Goal: Task Accomplishment & Management: Manage account settings

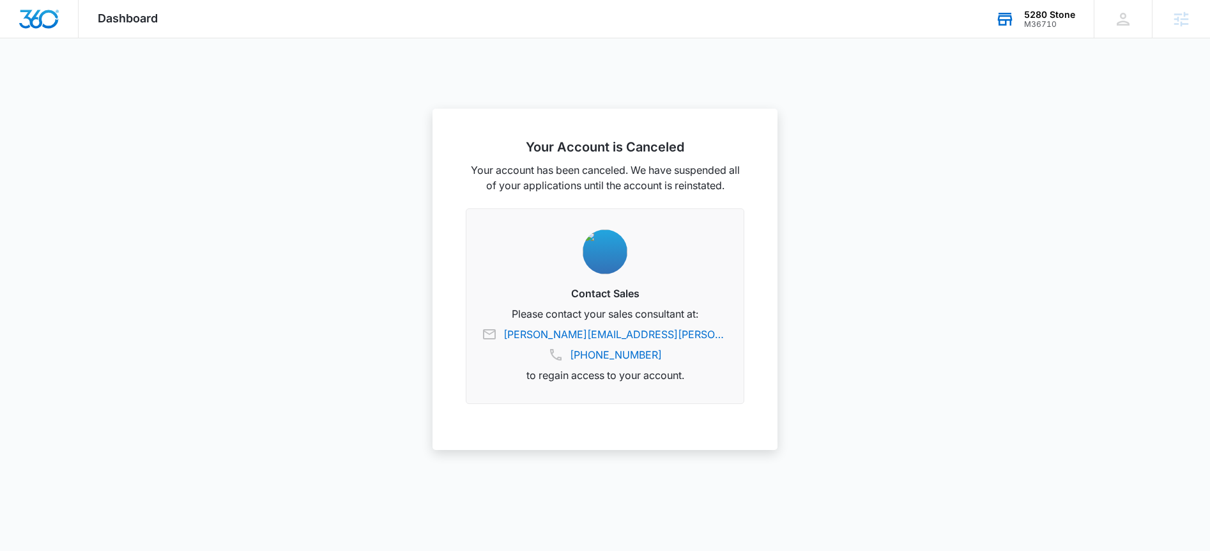
click at [1040, 26] on div "M36710" at bounding box center [1049, 24] width 51 height 9
type input "graphite"
click at [996, 137] on div "Graphite Payments M30651" at bounding box center [973, 135] width 192 height 38
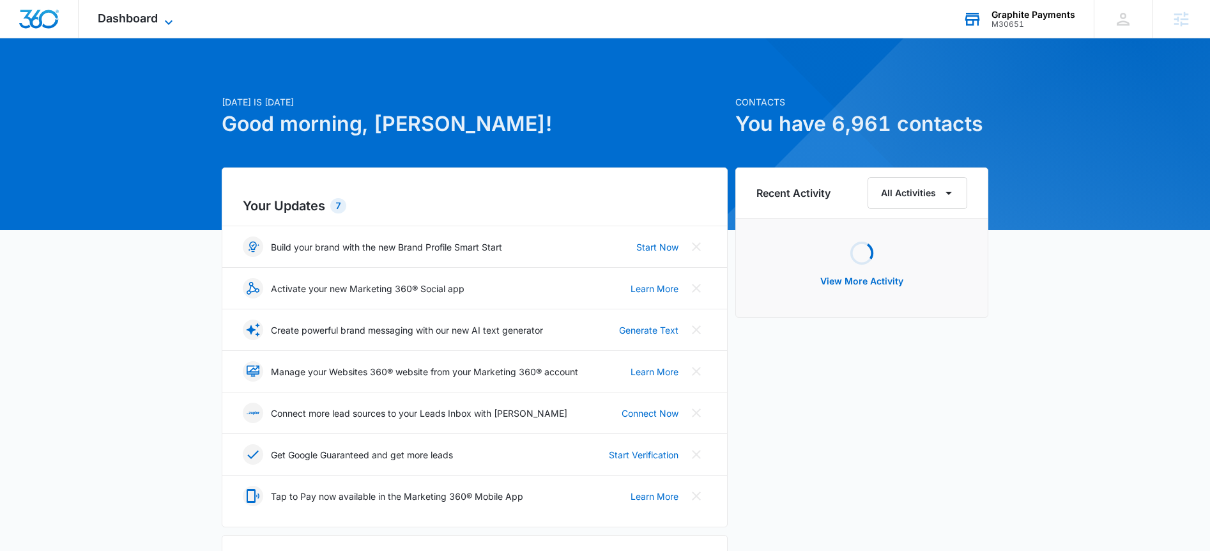
click at [112, 18] on span "Dashboard" at bounding box center [128, 18] width 60 height 13
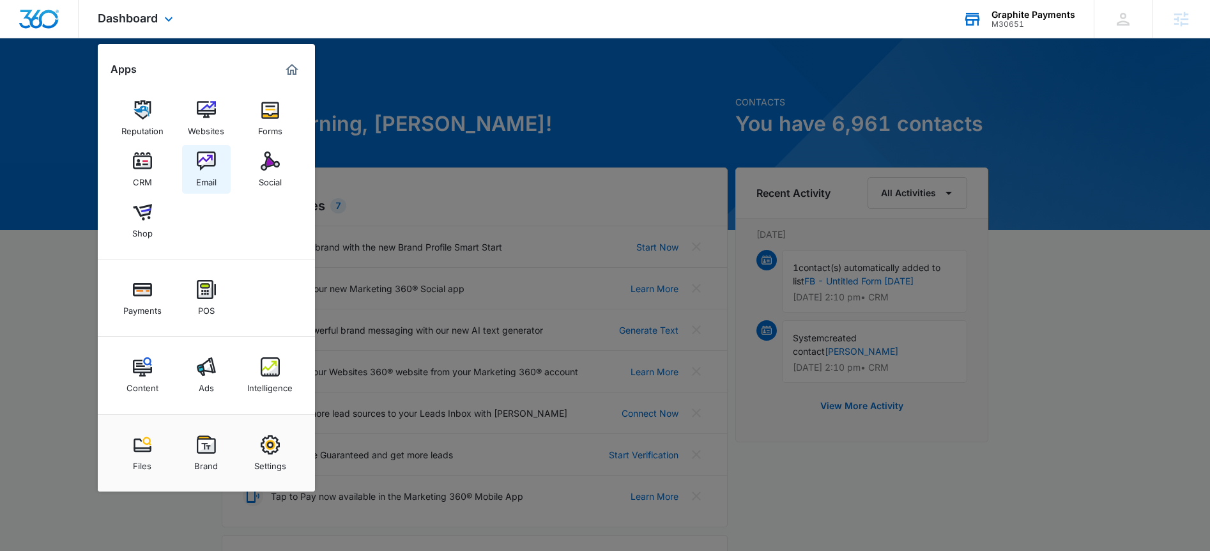
click at [202, 169] on img at bounding box center [206, 160] width 19 height 19
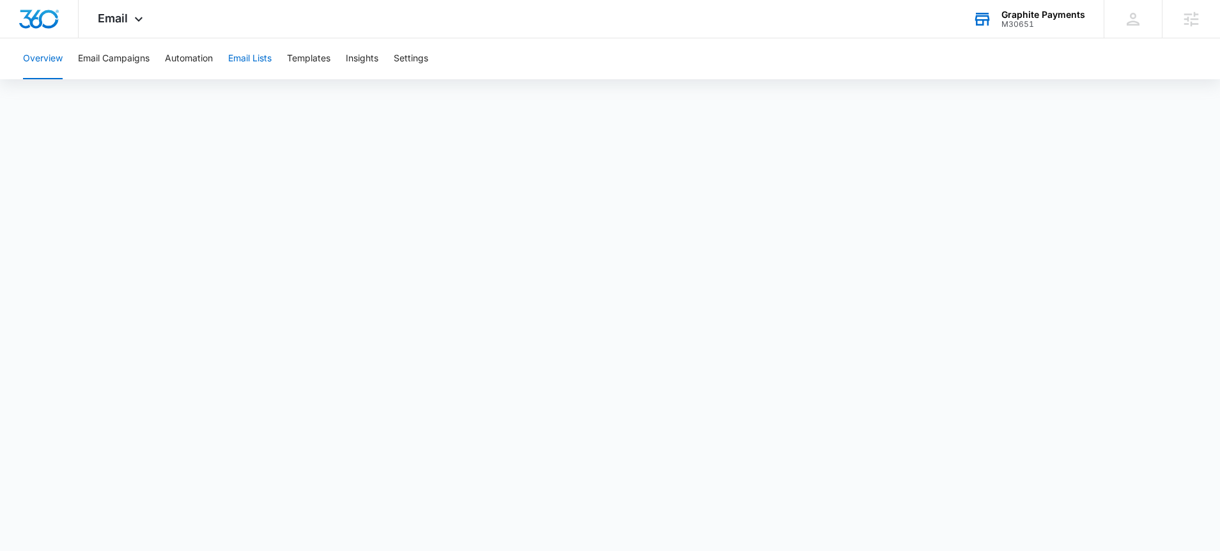
click at [248, 68] on button "Email Lists" at bounding box center [249, 58] width 43 height 41
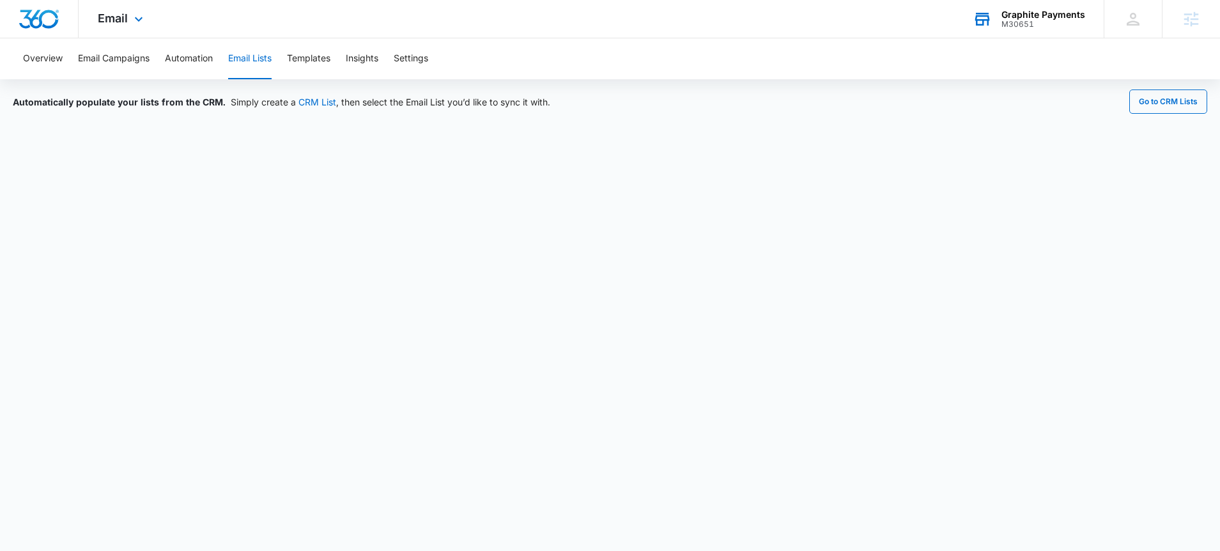
click at [120, 29] on div "Email Apps Reputation Websites Forms CRM Email Social Shop Payments POS Content…" at bounding box center [122, 19] width 87 height 38
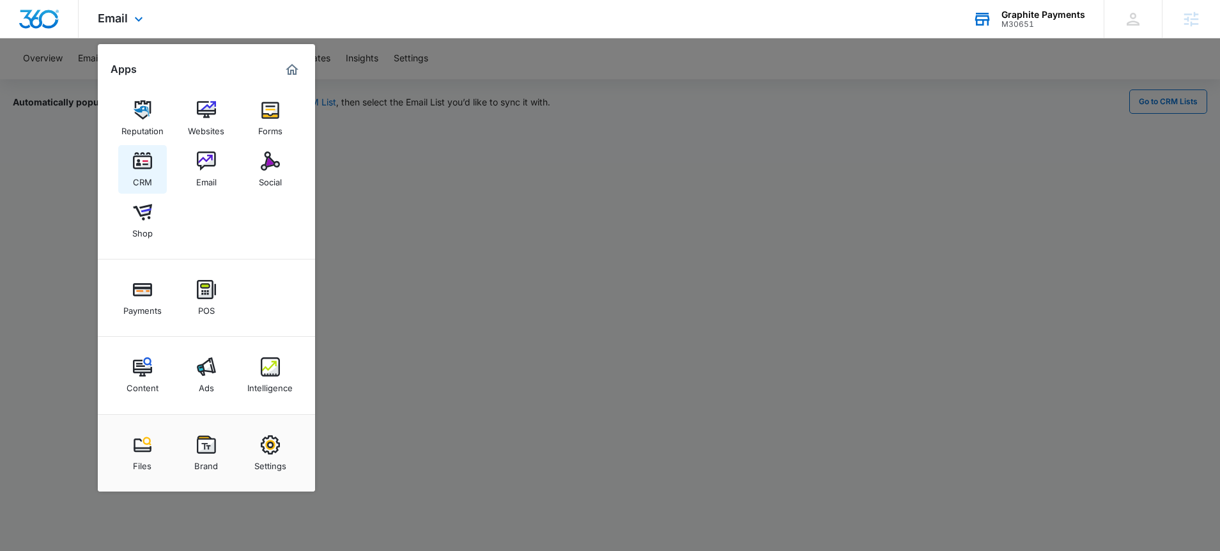
click at [144, 179] on div "CRM" at bounding box center [142, 179] width 19 height 17
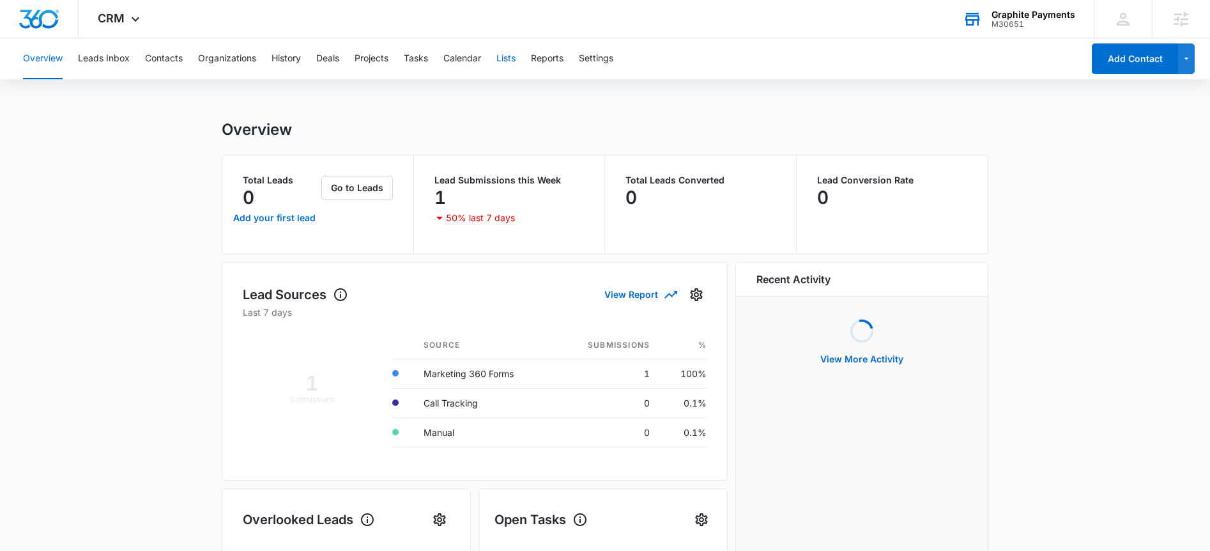
click at [505, 57] on button "Lists" at bounding box center [506, 58] width 19 height 41
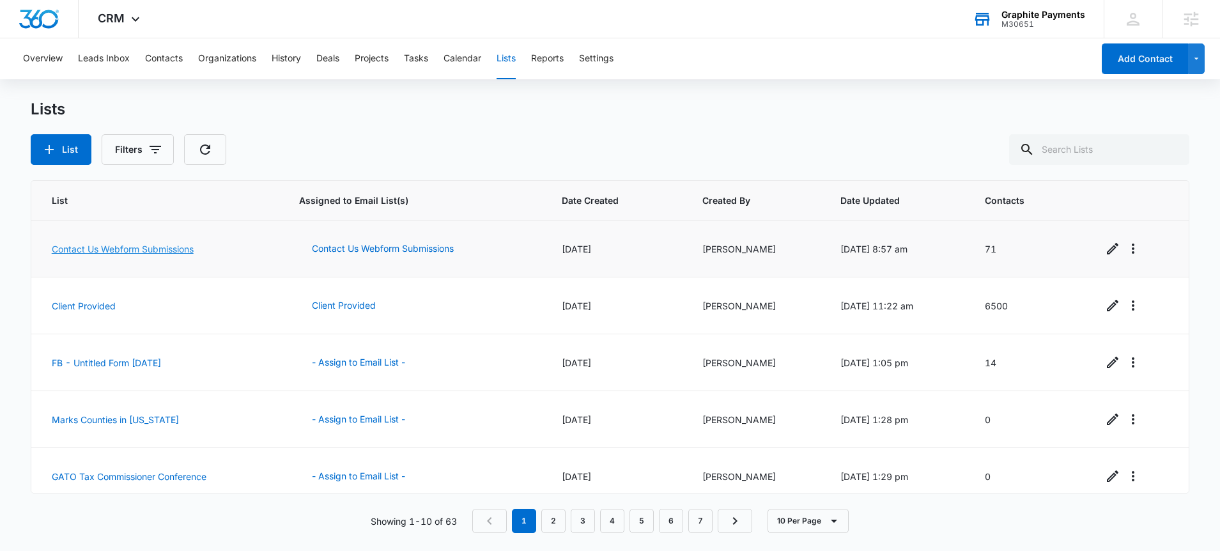
click at [172, 247] on link "Contact Us Webform Submissions" at bounding box center [123, 248] width 142 height 11
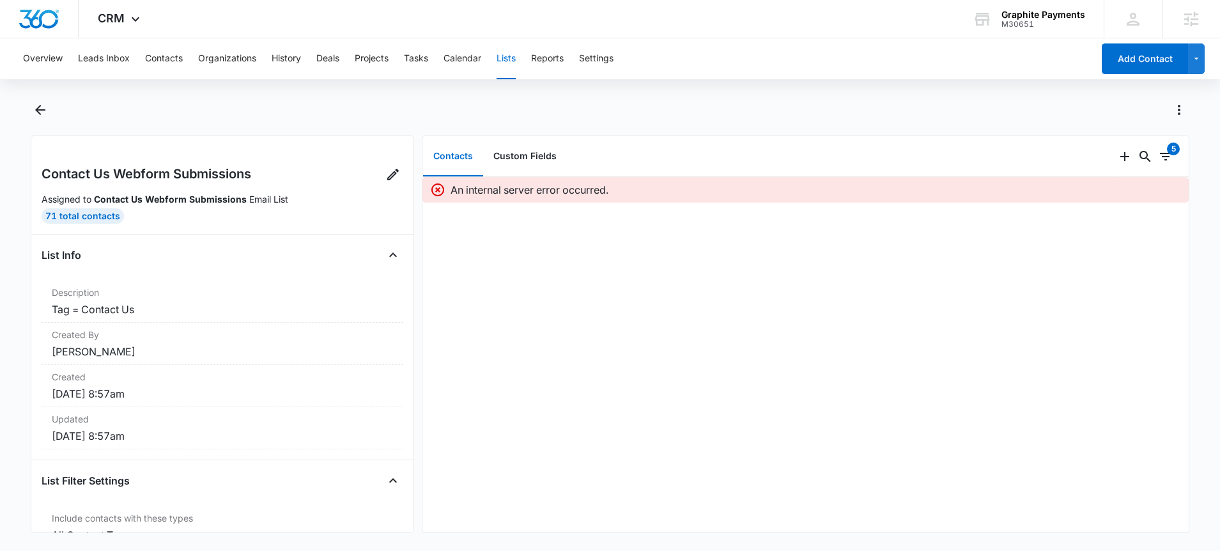
click at [468, 160] on button "Contacts" at bounding box center [453, 157] width 60 height 40
click at [171, 77] on button "Contacts" at bounding box center [164, 58] width 38 height 41
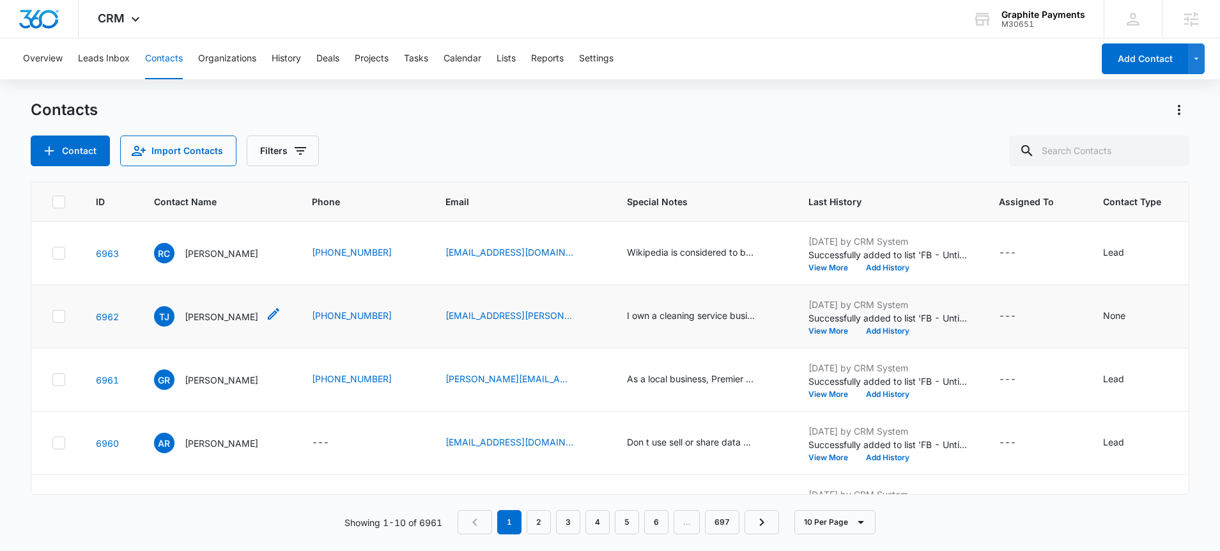
click at [212, 321] on p "Todd Jacobs" at bounding box center [221, 316] width 73 height 13
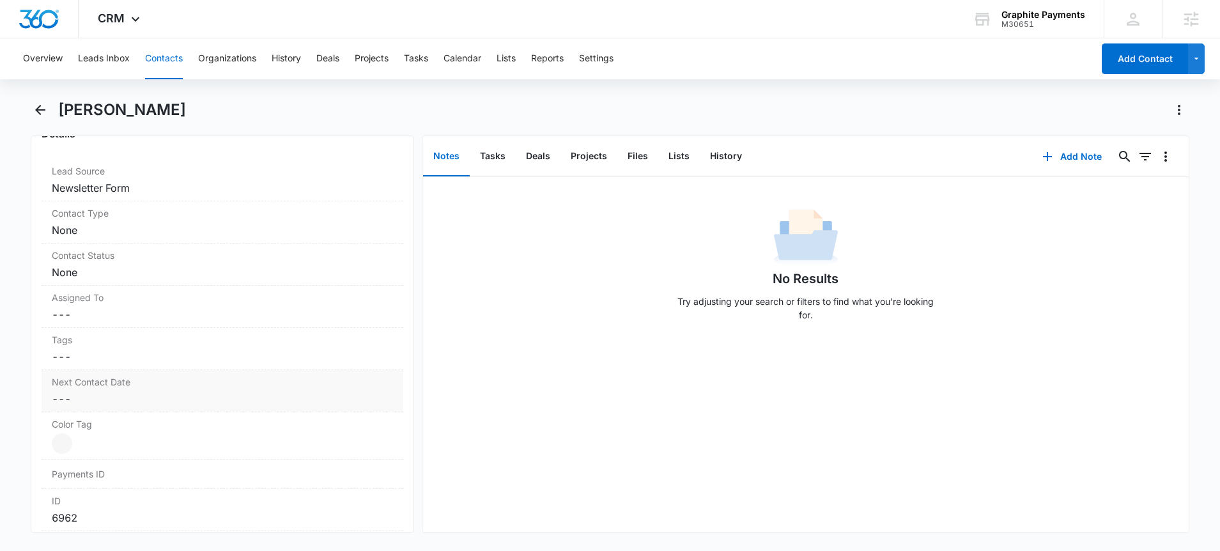
scroll to position [496, 0]
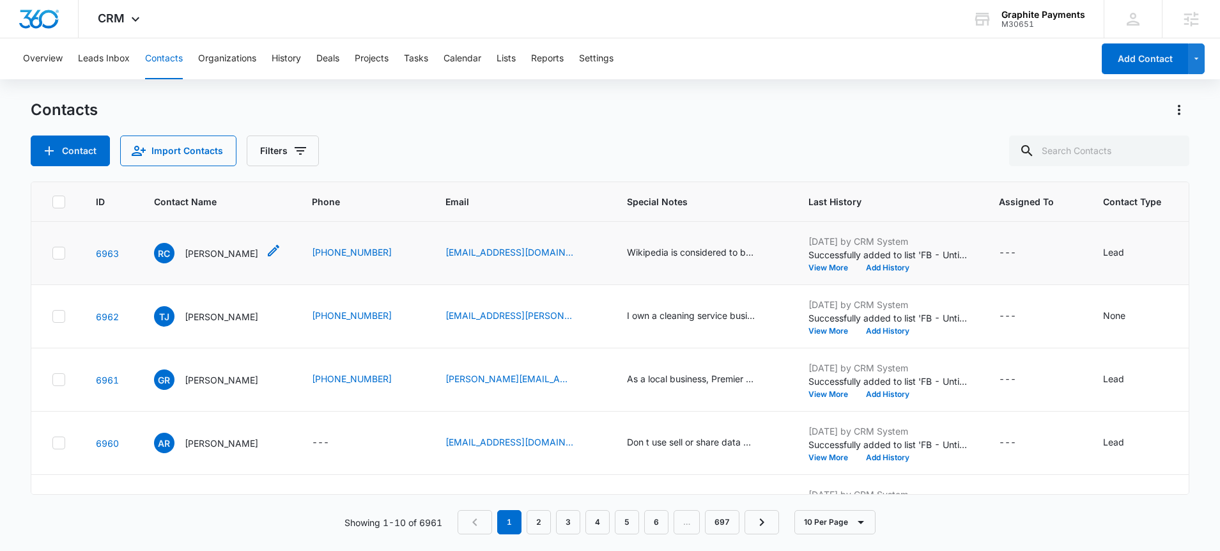
click at [218, 254] on p "Ricky Carder" at bounding box center [221, 253] width 73 height 13
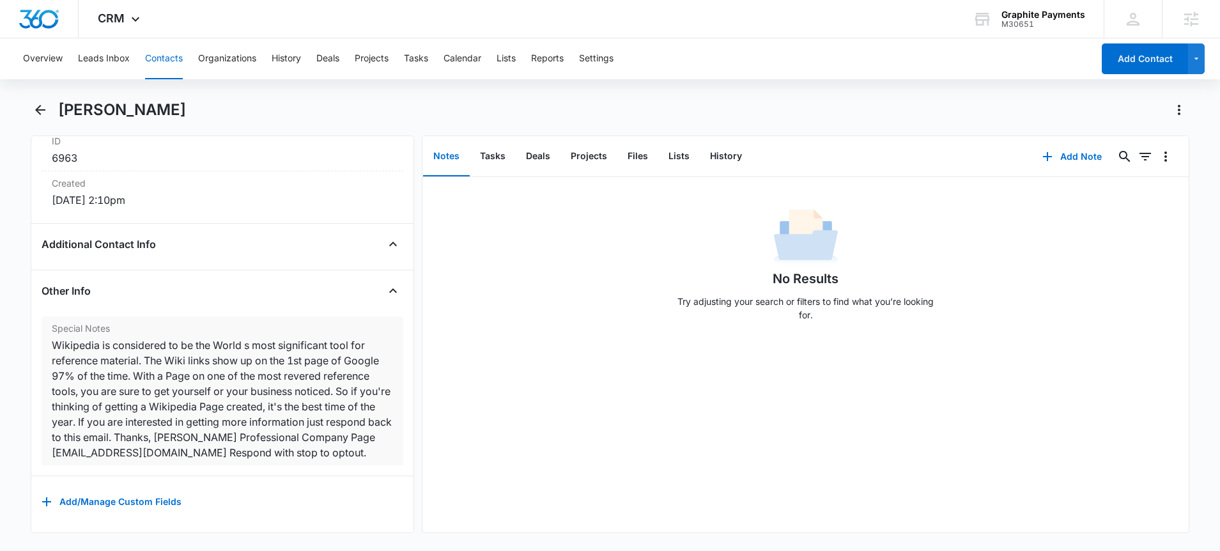
scroll to position [22, 0]
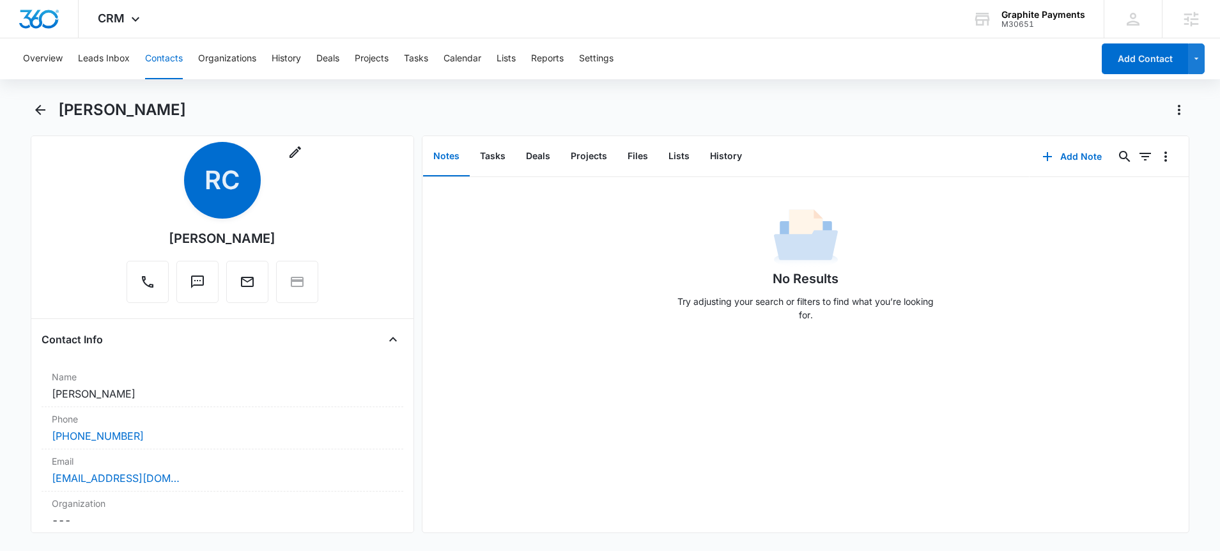
click at [172, 56] on button "Contacts" at bounding box center [164, 58] width 38 height 41
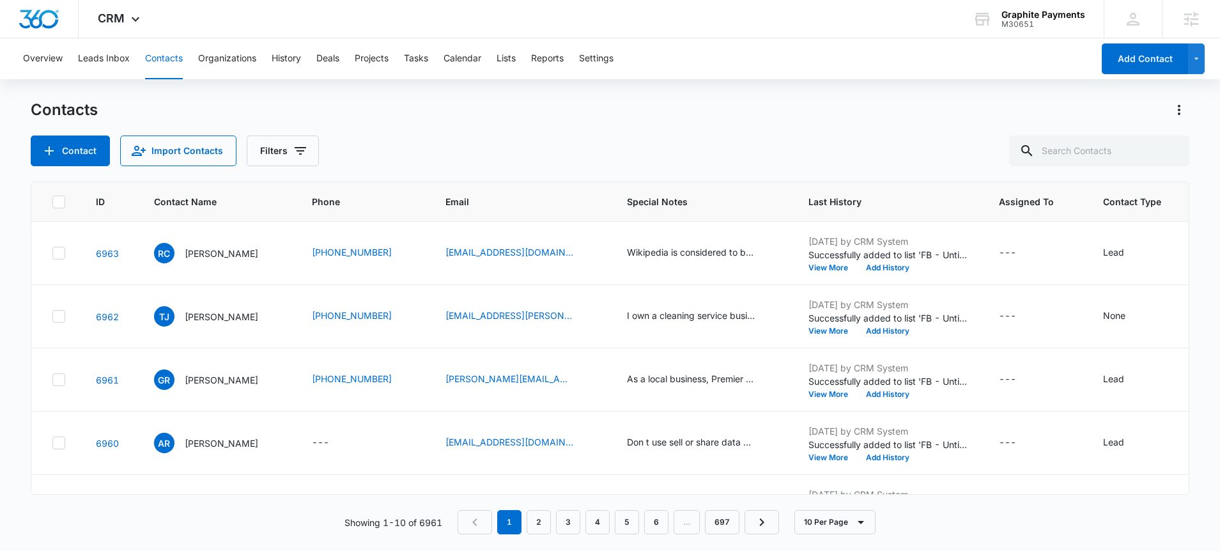
click at [521, 58] on div "Overview Leads Inbox Contacts Organizations History Deals Projects Tasks Calend…" at bounding box center [553, 58] width 1077 height 41
click at [516, 59] on button "Lists" at bounding box center [506, 58] width 19 height 41
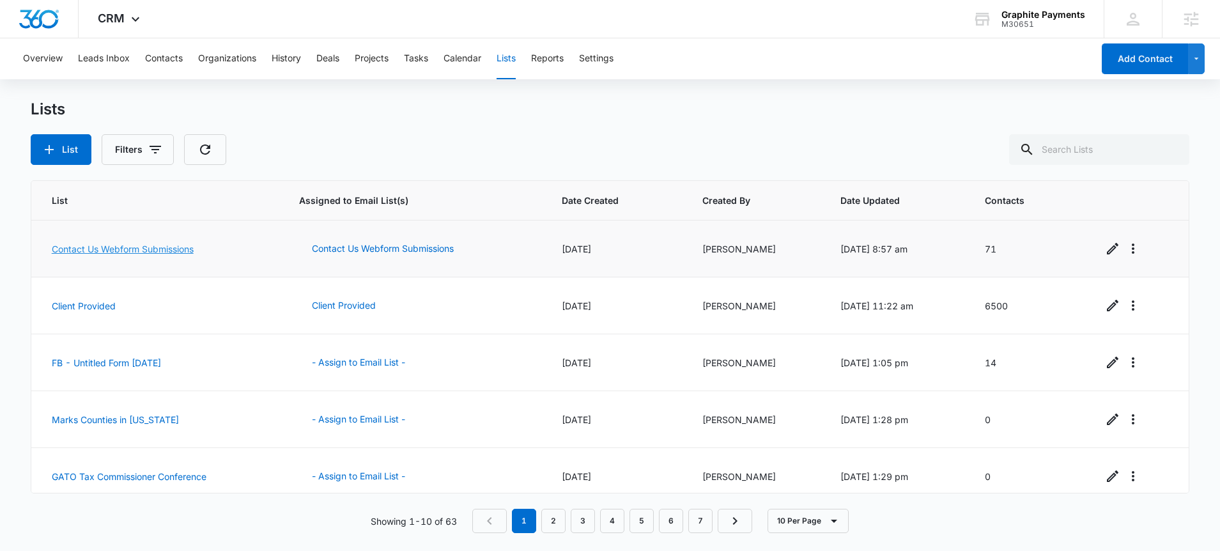
click at [146, 249] on link "Contact Us Webform Submissions" at bounding box center [123, 248] width 142 height 11
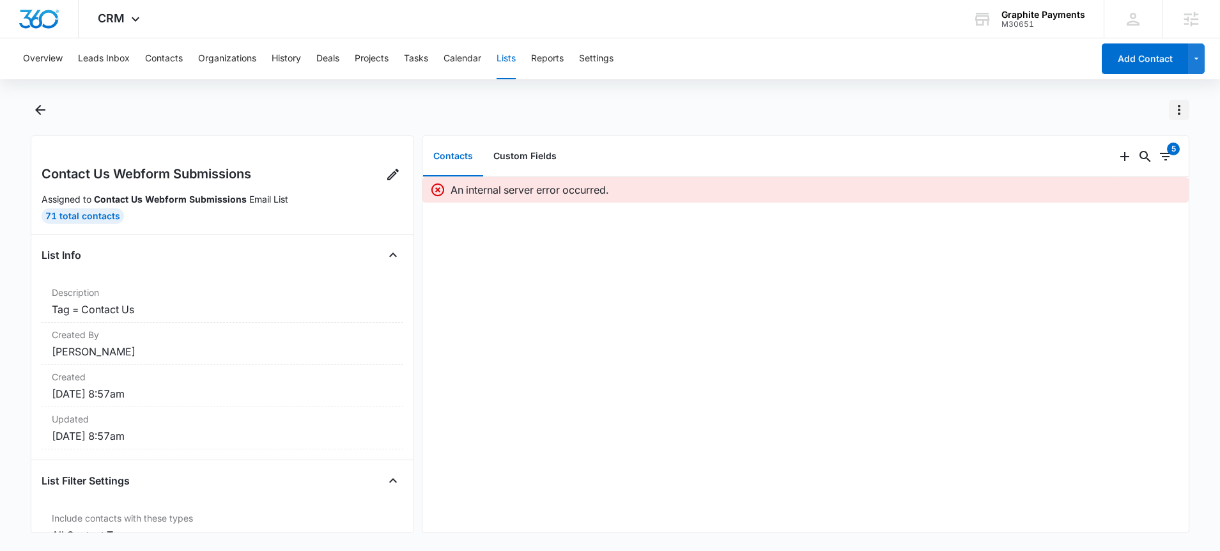
click at [1180, 116] on icon "Actions" at bounding box center [1178, 109] width 15 height 15
click at [825, 147] on div "Contacts Custom Fields" at bounding box center [768, 156] width 692 height 41
click at [387, 175] on icon at bounding box center [392, 174] width 15 height 15
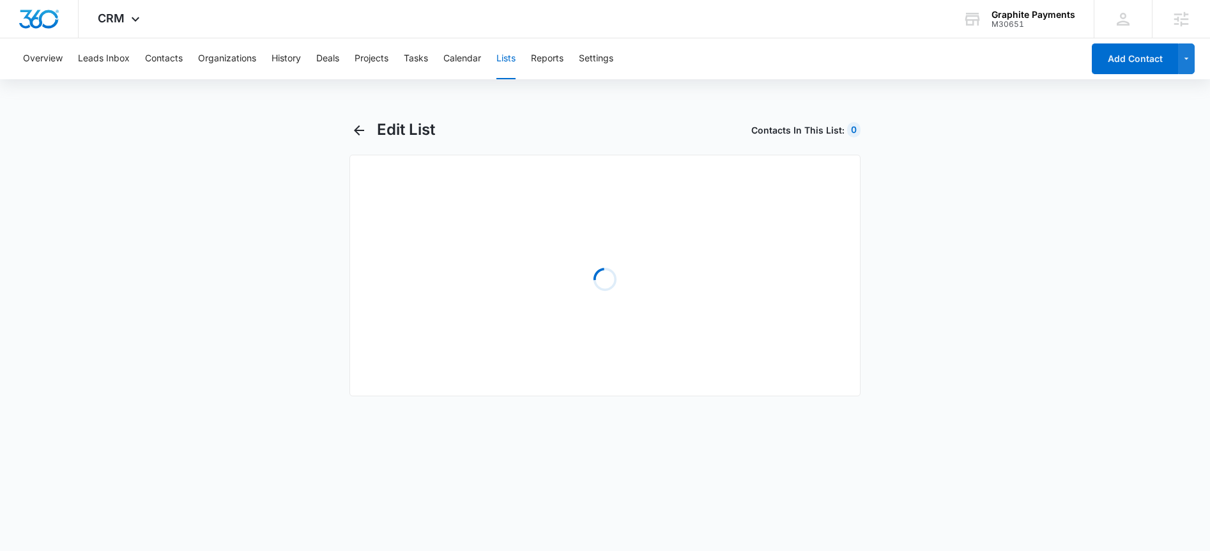
select select "31"
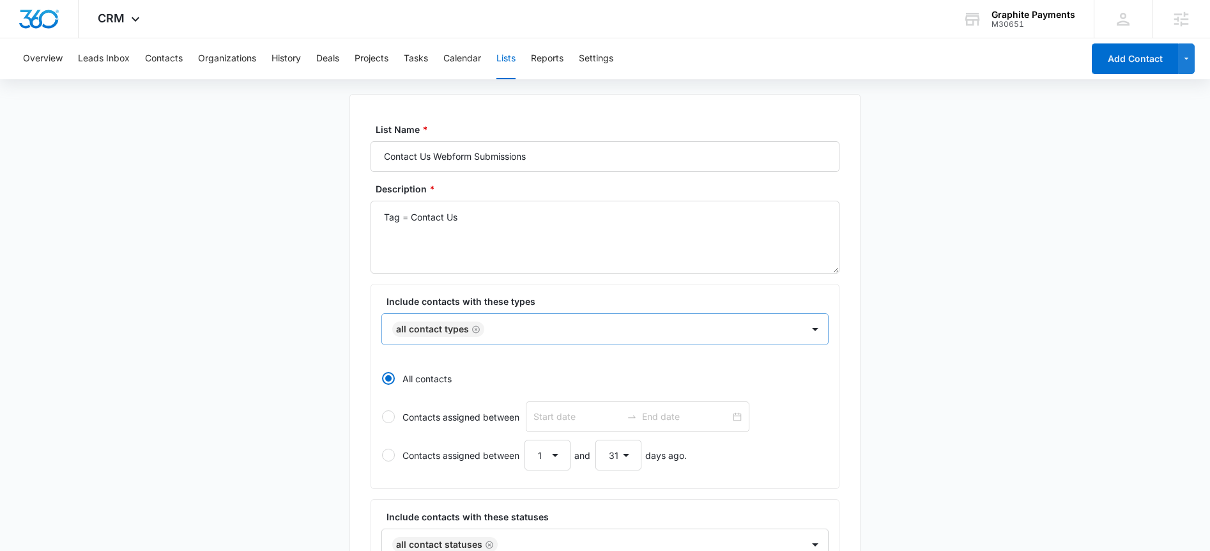
scroll to position [38, 0]
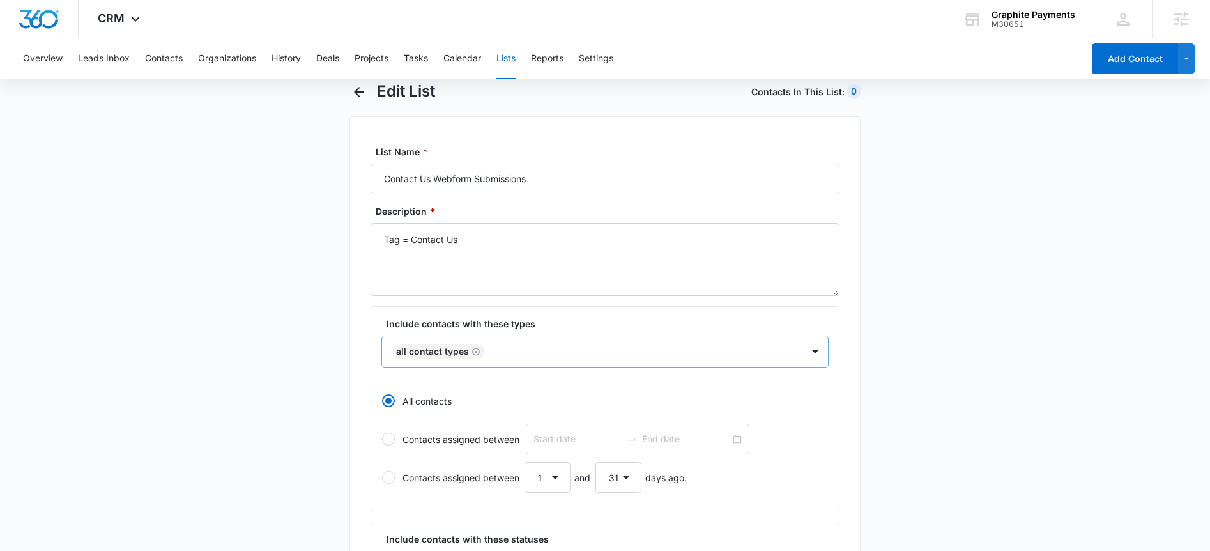
click at [518, 349] on div at bounding box center [637, 352] width 298 height 16
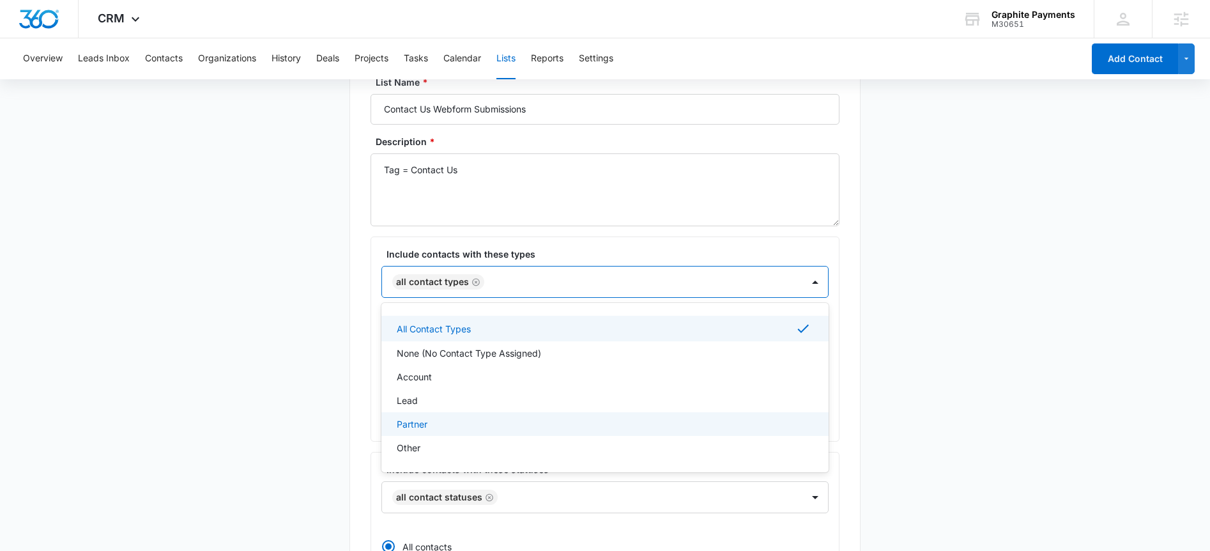
scroll to position [129, 0]
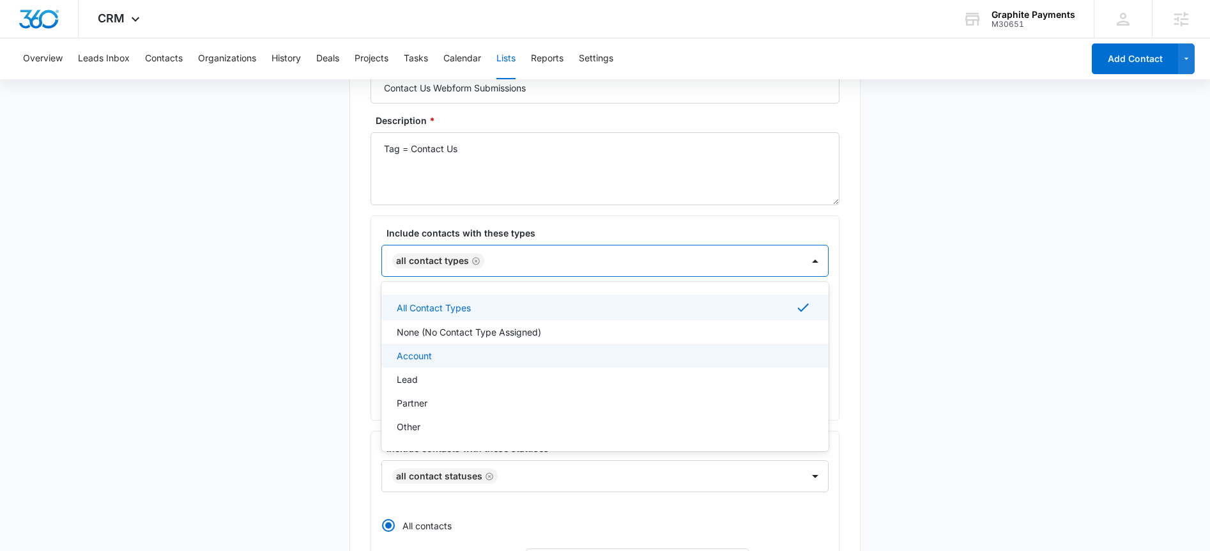
click at [322, 332] on main "Edit List Contacts In This List : 0 List Name * Contact Us Webform Submissions …" at bounding box center [605, 450] width 1210 height 918
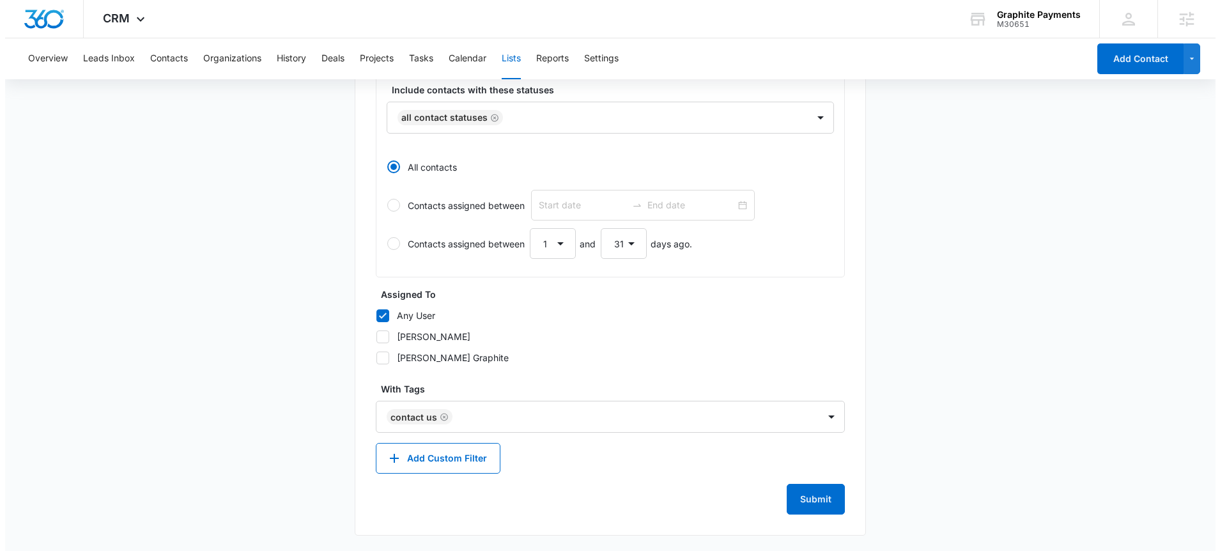
scroll to position [0, 0]
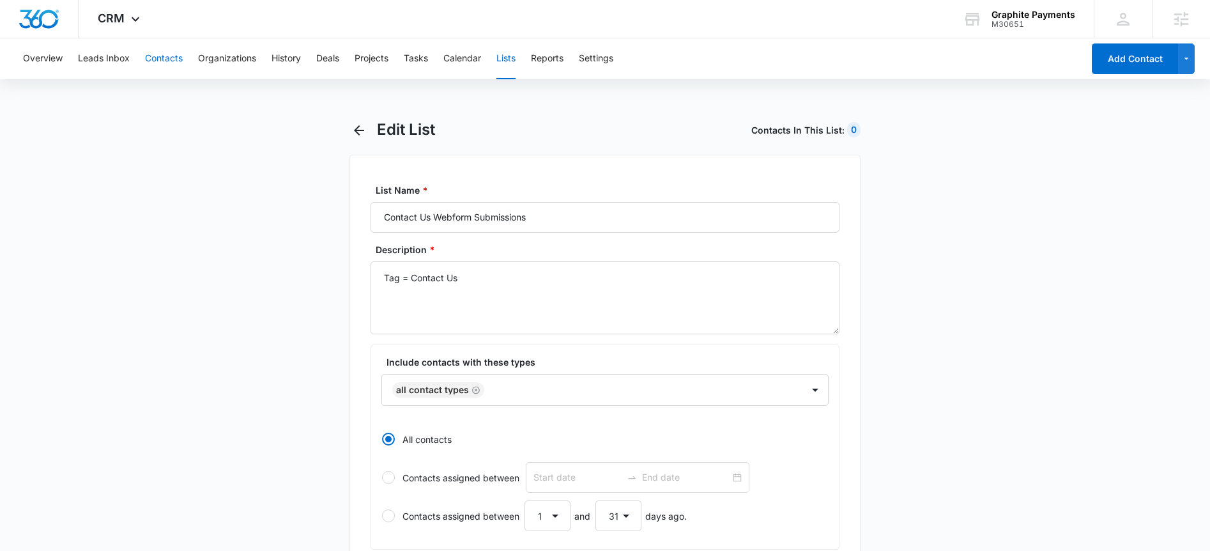
click at [171, 62] on button "Contacts" at bounding box center [164, 58] width 38 height 41
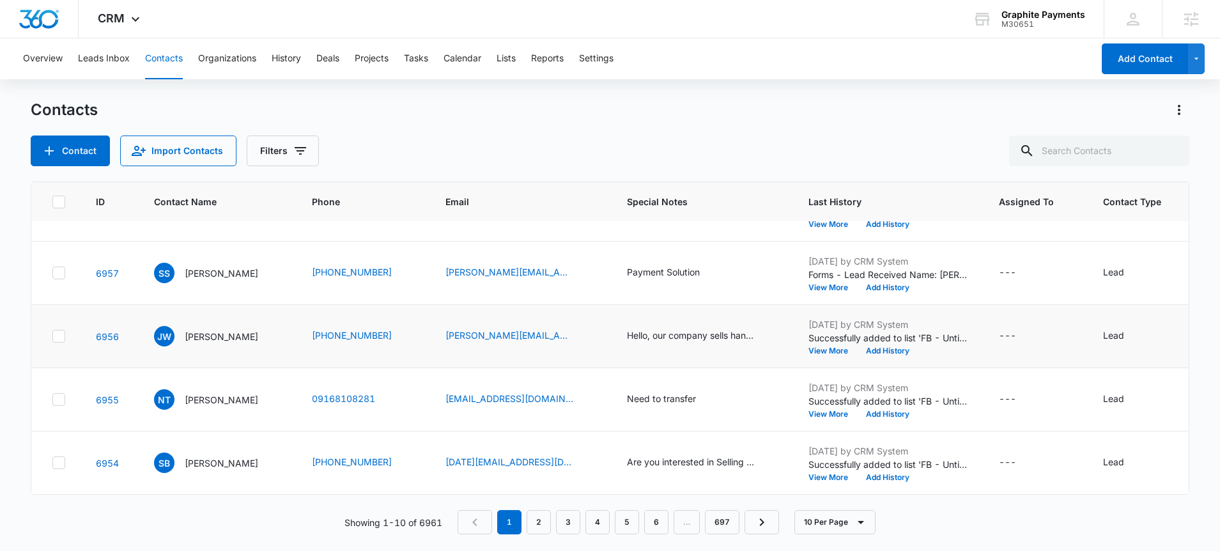
scroll to position [369, 0]
click at [222, 393] on p "Neha Talreja" at bounding box center [221, 399] width 73 height 13
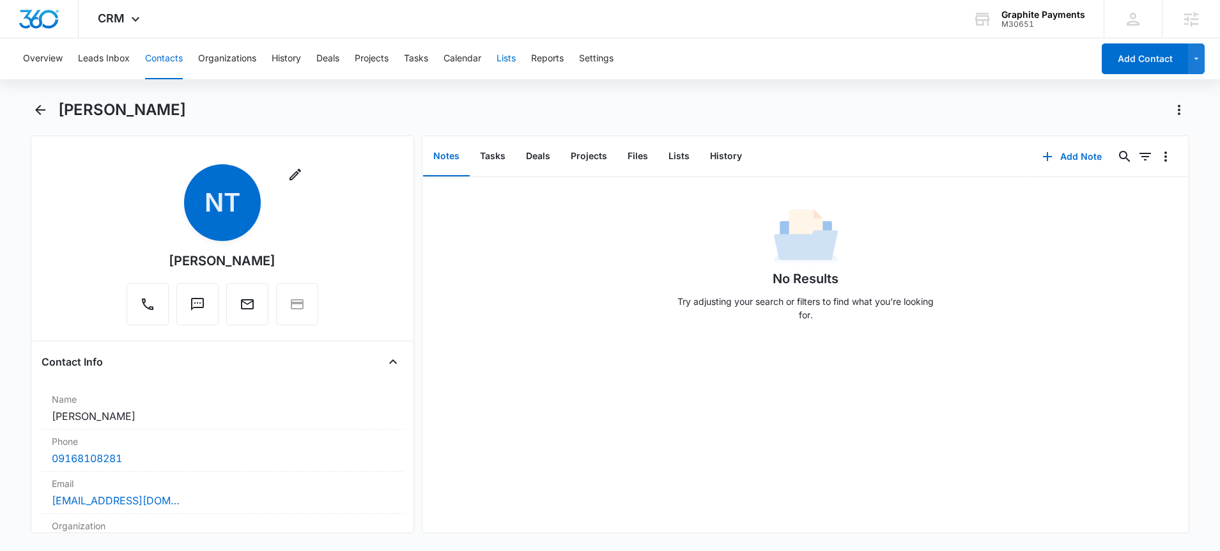
click at [513, 61] on button "Lists" at bounding box center [506, 58] width 19 height 41
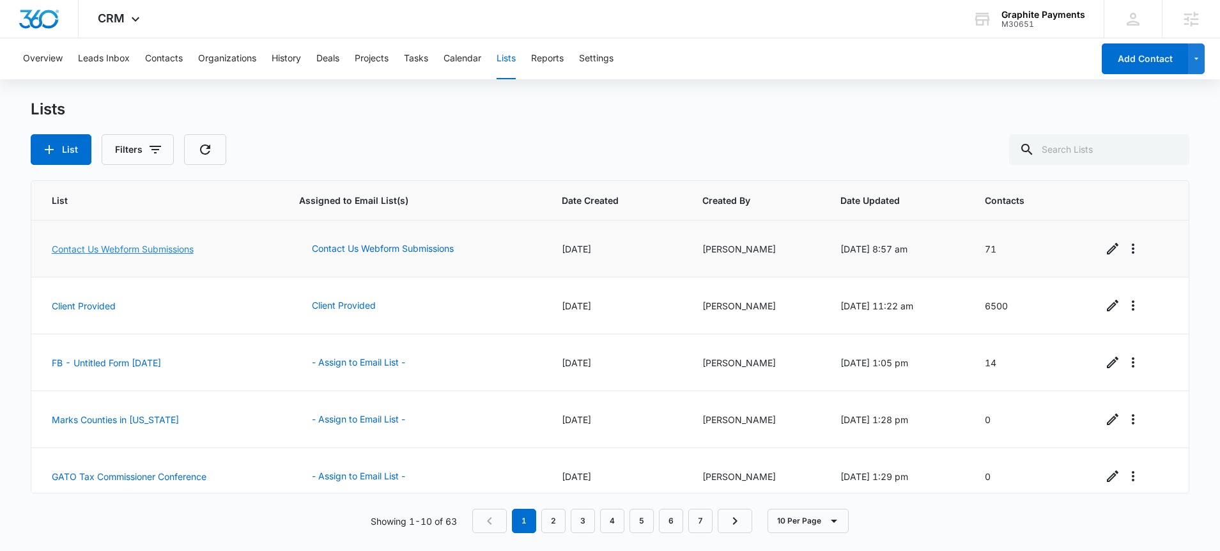
click at [127, 245] on link "Contact Us Webform Submissions" at bounding box center [123, 248] width 142 height 11
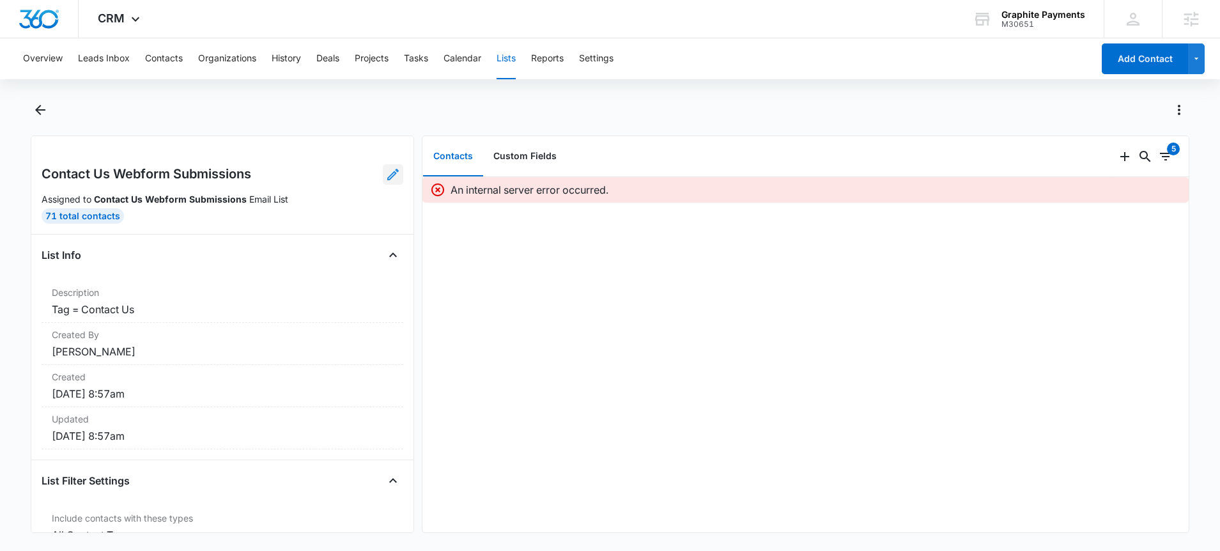
click at [385, 180] on icon at bounding box center [392, 174] width 15 height 15
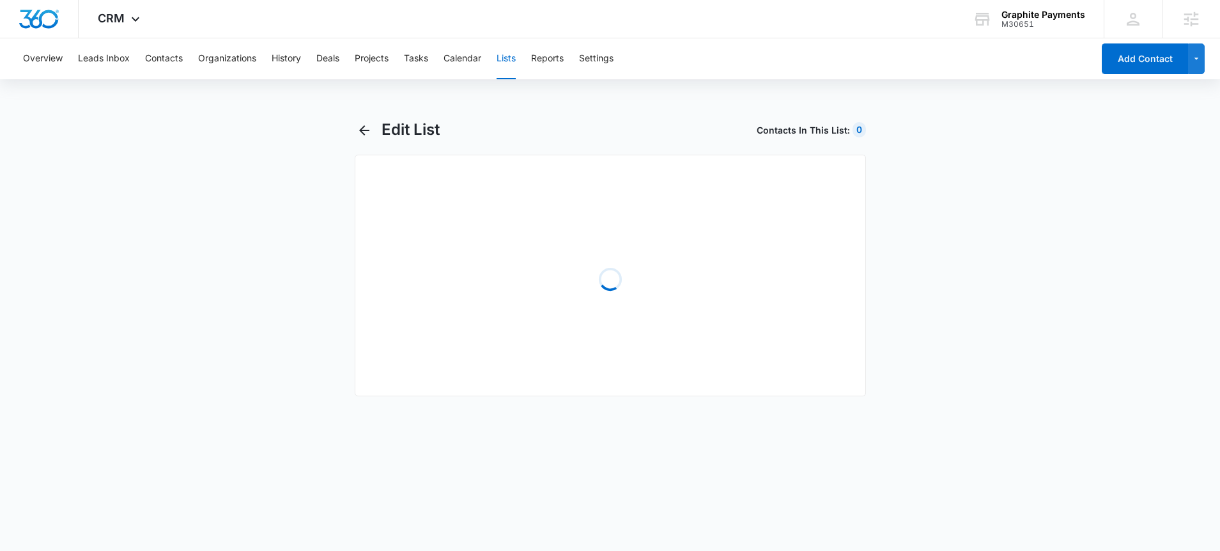
select select "31"
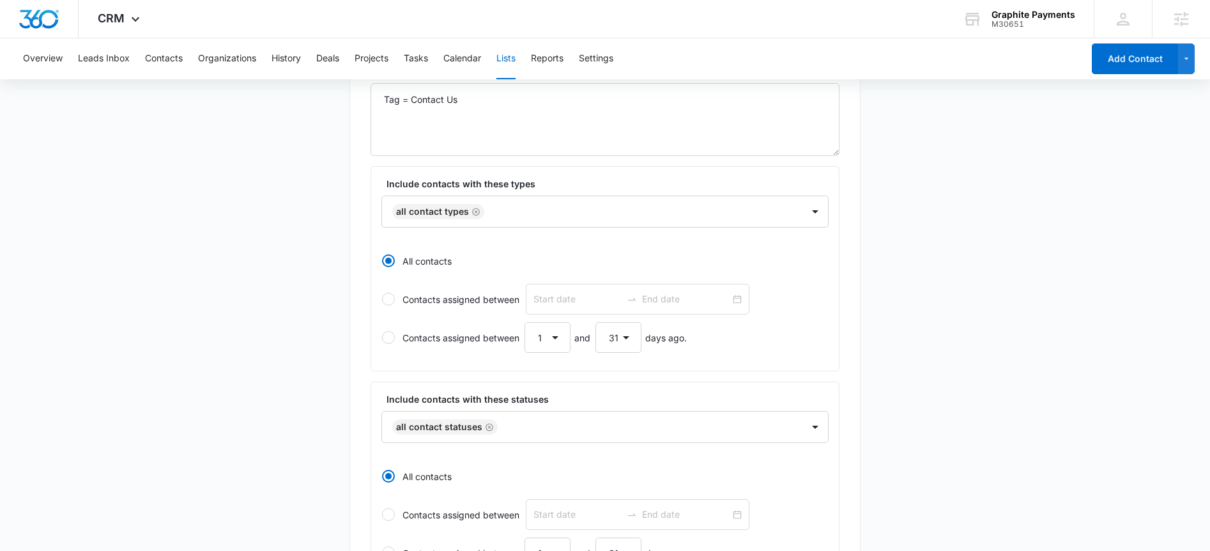
scroll to position [194, 0]
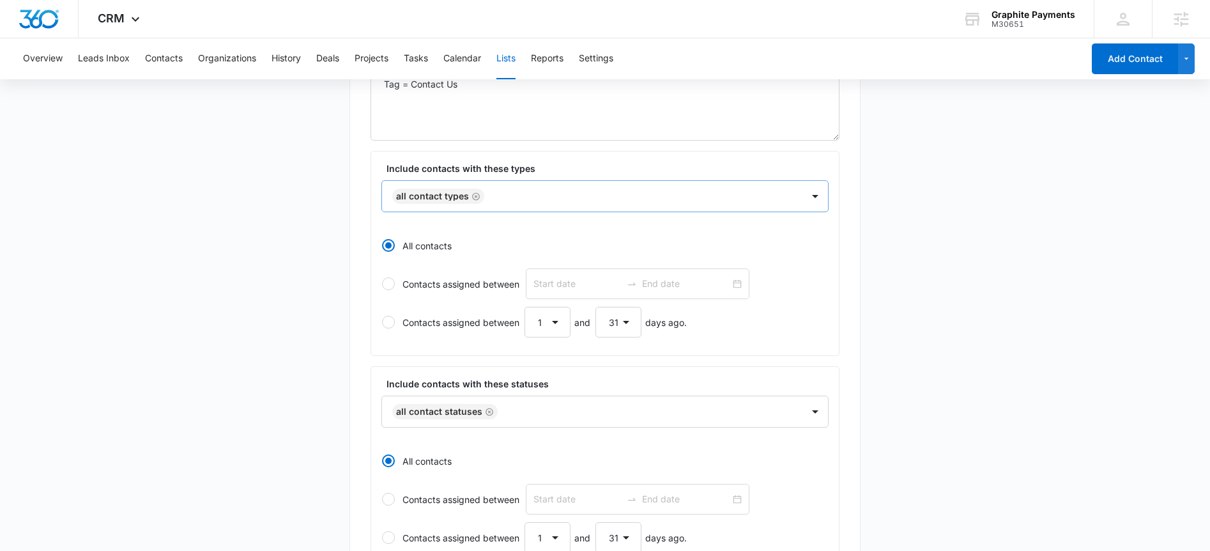
click at [742, 205] on div "All Contact Types" at bounding box center [592, 196] width 420 height 31
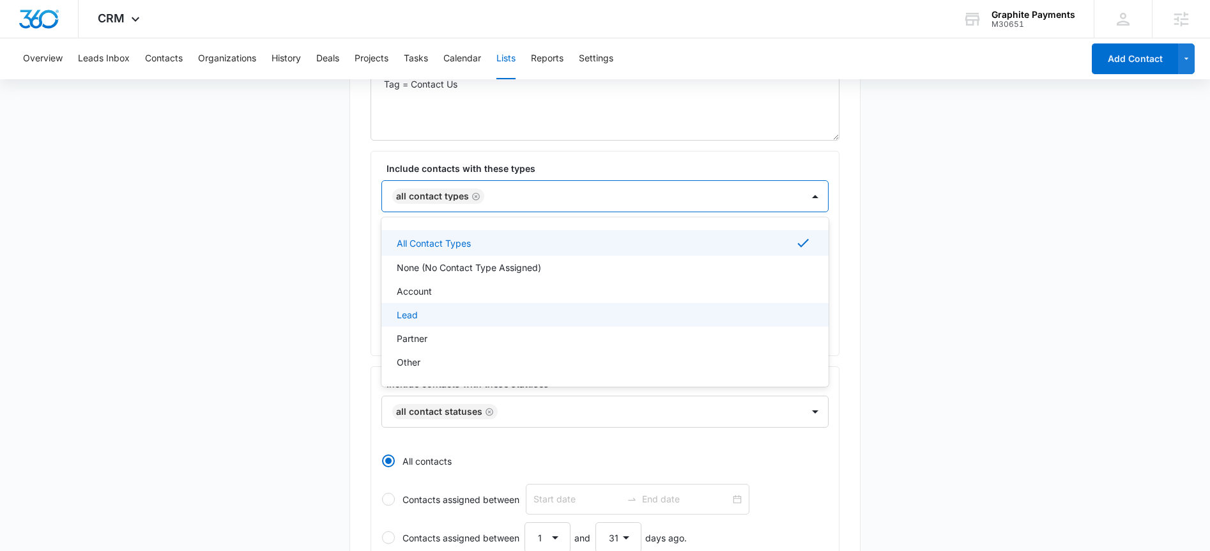
click at [429, 318] on div "Lead" at bounding box center [604, 314] width 414 height 13
click at [474, 197] on icon "Remove All Contact Types" at bounding box center [476, 197] width 9 height 10
click at [844, 210] on div "List Name * Contact Us Webform Submissions Description * Tag = Contact Us Inclu…" at bounding box center [605, 395] width 511 height 868
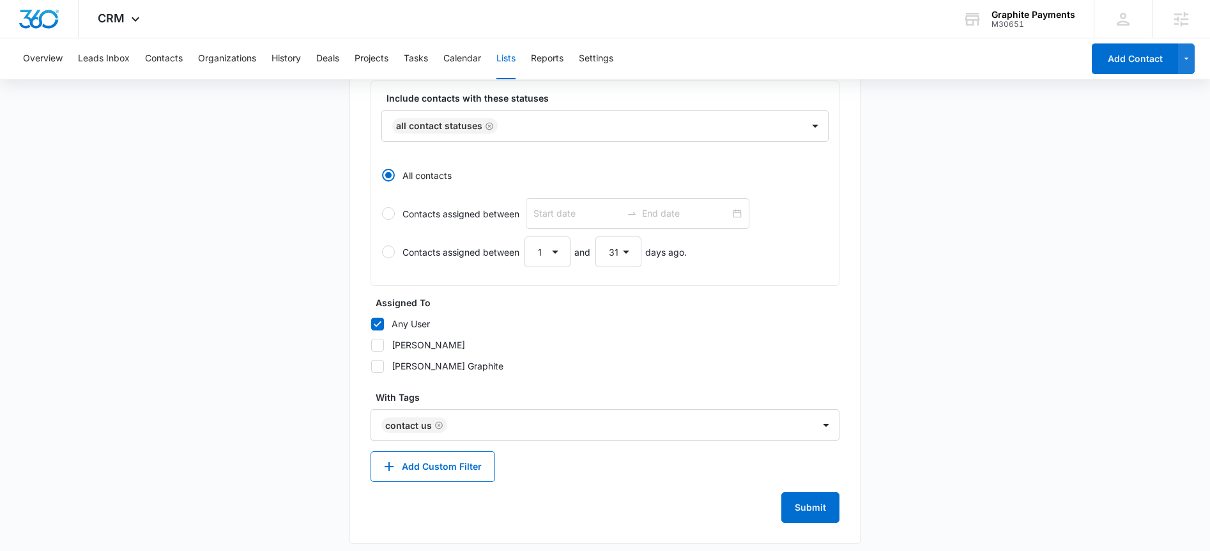
scroll to position [488, 0]
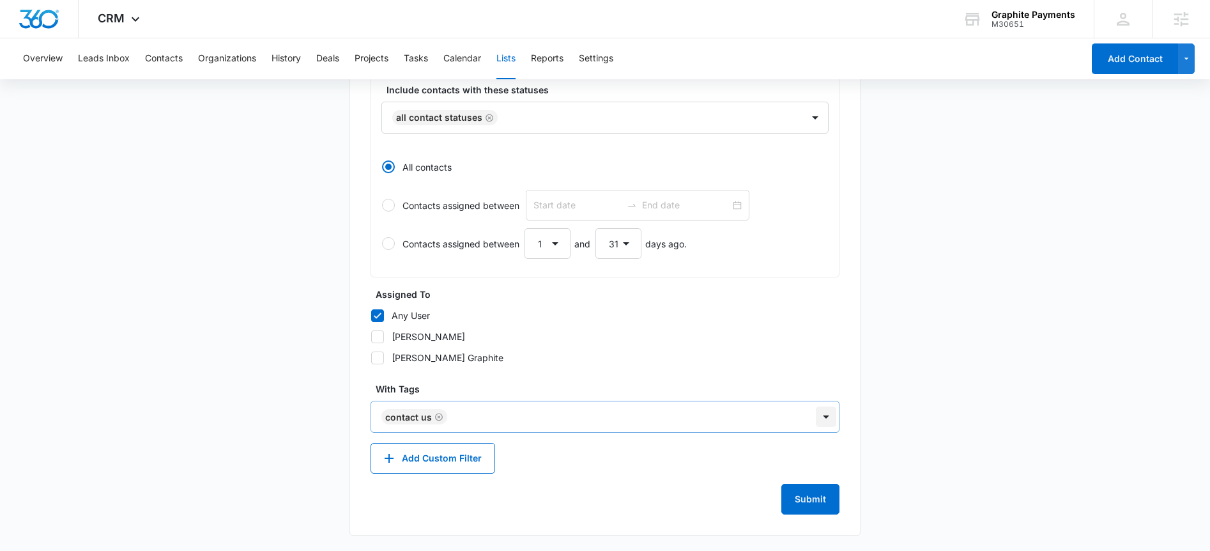
click at [821, 420] on div at bounding box center [826, 416] width 20 height 20
click at [438, 417] on icon "Remove Contact Us" at bounding box center [439, 417] width 8 height 8
click at [843, 355] on div "List Name * Contact Us Webform Submissions Description * Tag = Contact Us Inclu…" at bounding box center [605, 101] width 511 height 867
click at [812, 498] on button "Submit" at bounding box center [811, 499] width 58 height 31
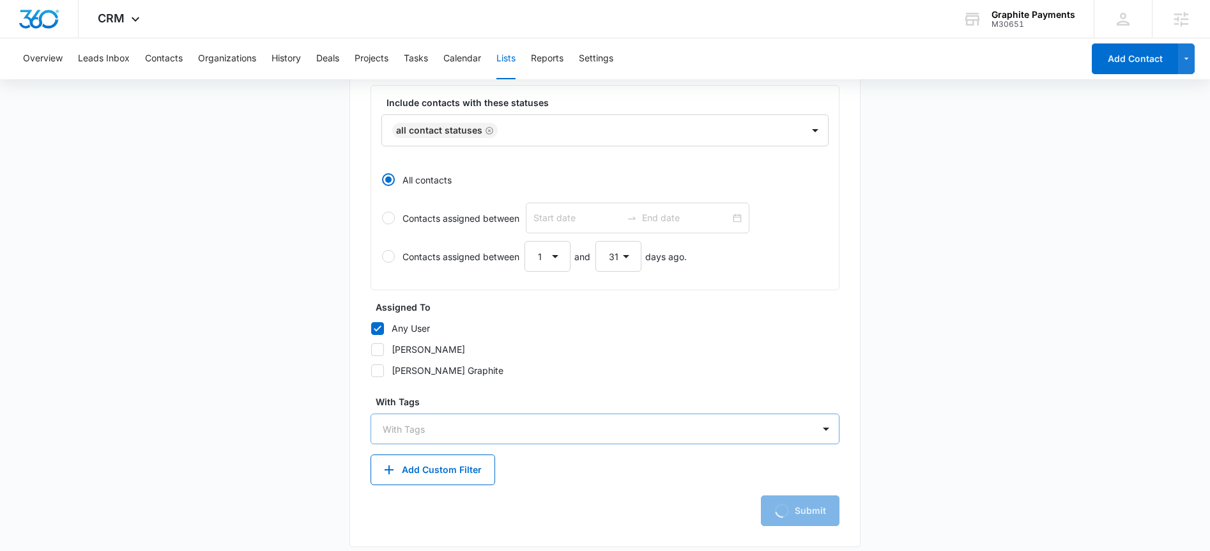
scroll to position [457, 0]
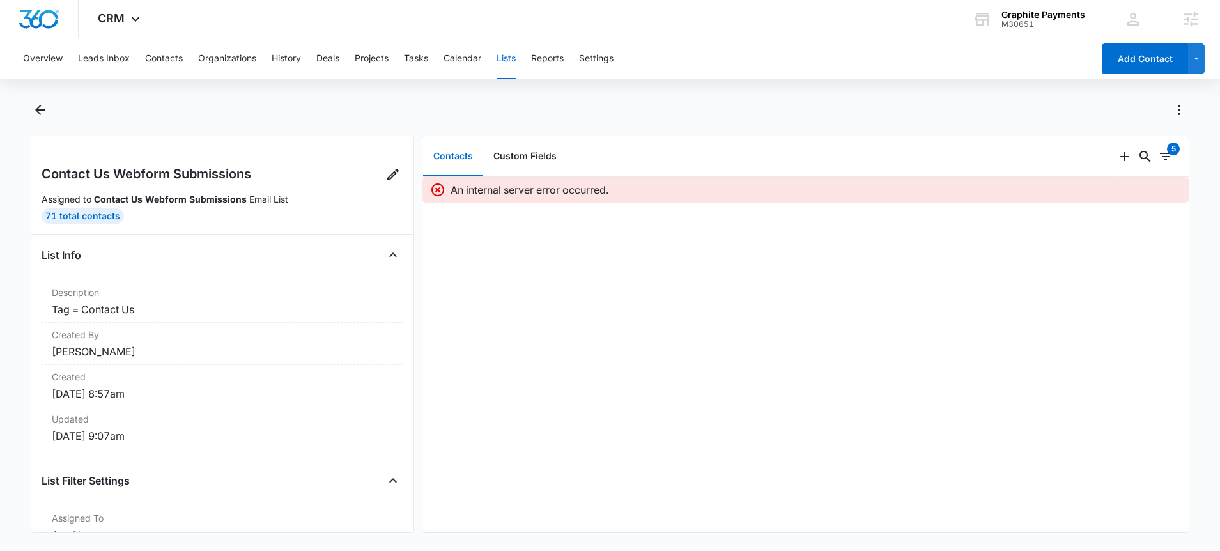
click at [506, 55] on button "Lists" at bounding box center [506, 58] width 19 height 41
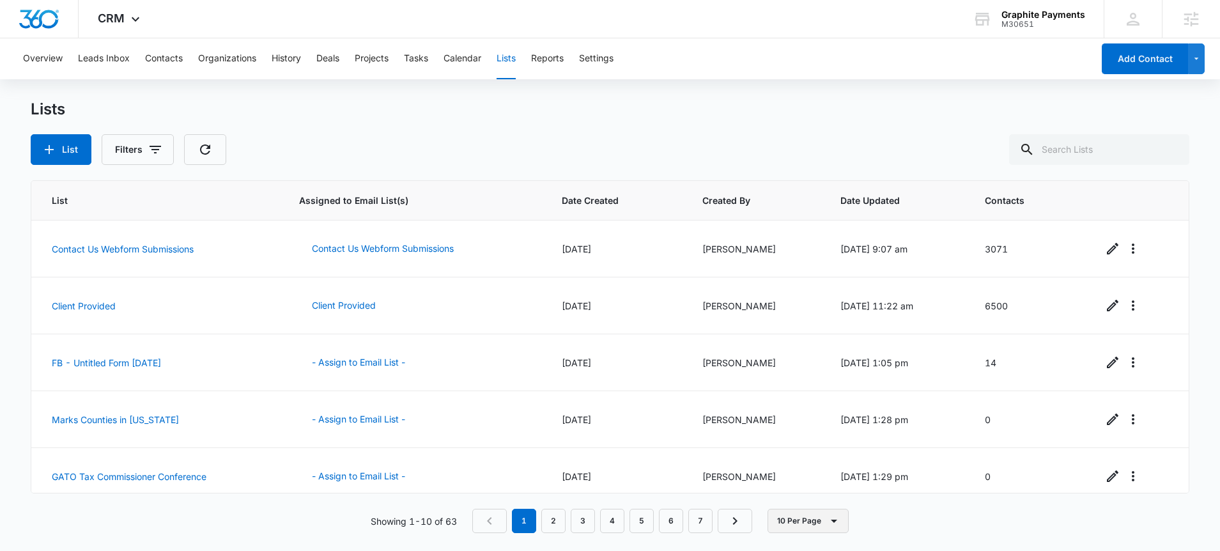
click at [828, 530] on button "10 Per Page" at bounding box center [808, 521] width 81 height 24
click at [796, 479] on div "50 Per Page" at bounding box center [811, 483] width 52 height 9
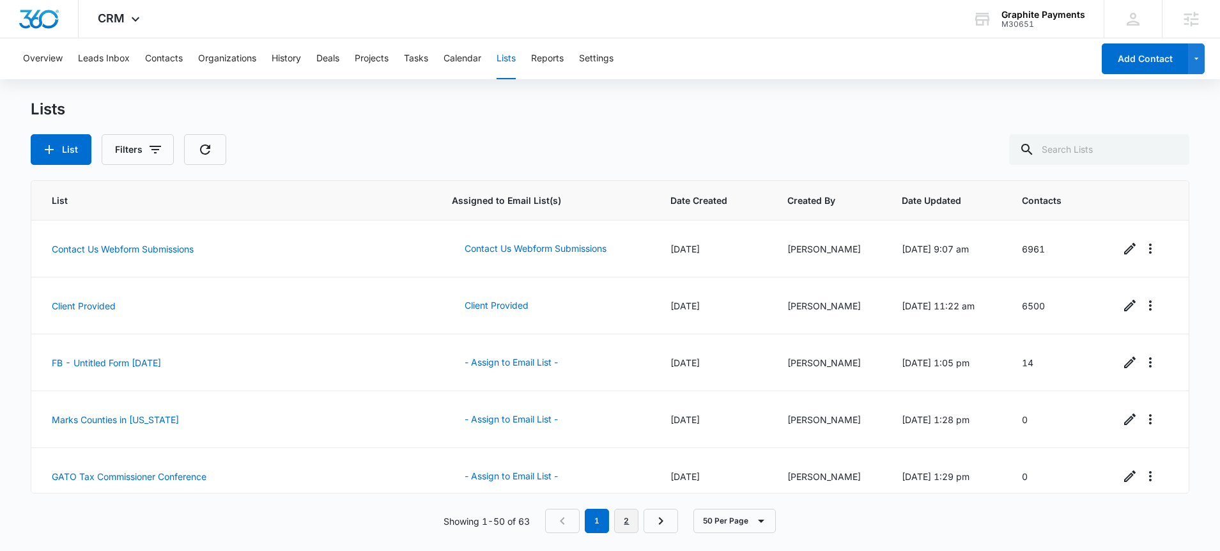
click at [628, 522] on link "2" at bounding box center [626, 521] width 24 height 24
